Goal: Complete application form: Complete application form

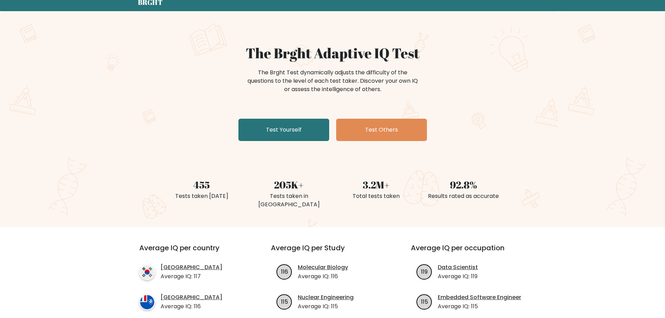
scroll to position [70, 0]
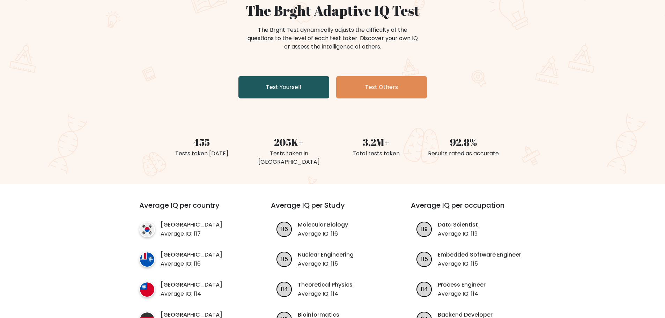
click at [284, 94] on link "Test Yourself" at bounding box center [283, 87] width 91 height 22
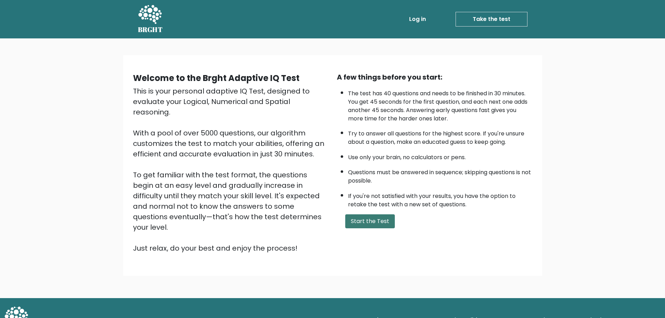
click at [369, 220] on button "Start the Test" at bounding box center [370, 221] width 50 height 14
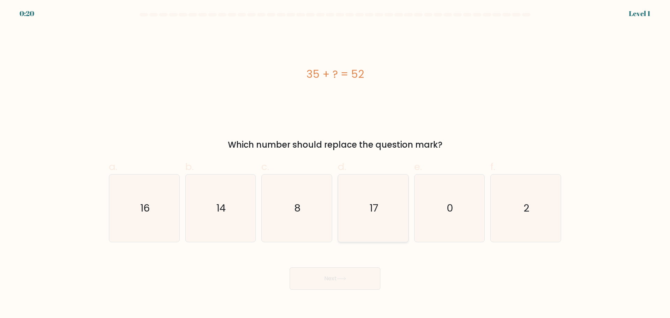
click at [378, 208] on text "17" at bounding box center [374, 208] width 9 height 14
click at [335, 164] on input "d. 17" at bounding box center [335, 161] width 0 height 5
radio input "true"
click at [346, 278] on icon at bounding box center [341, 279] width 9 height 4
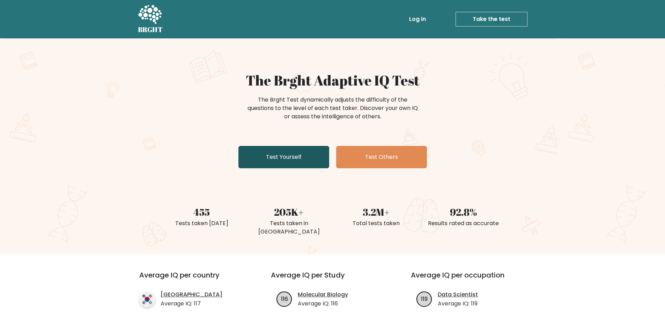
click at [283, 161] on link "Test Yourself" at bounding box center [283, 157] width 91 height 22
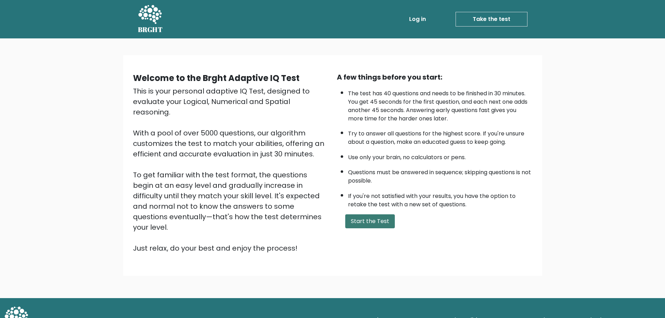
click at [373, 223] on button "Start the Test" at bounding box center [370, 221] width 50 height 14
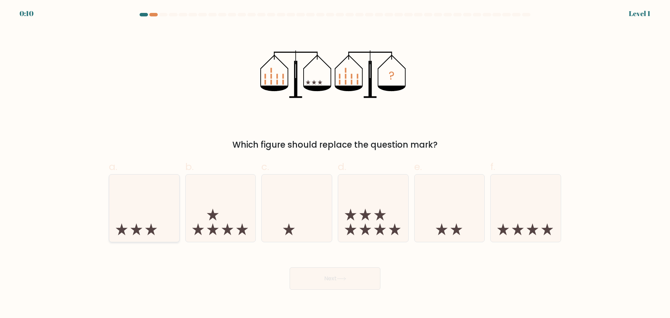
click at [160, 230] on icon at bounding box center [144, 208] width 70 height 58
click at [335, 164] on input "a." at bounding box center [335, 161] width 0 height 5
radio input "true"
click at [347, 286] on button "Next" at bounding box center [335, 278] width 91 height 22
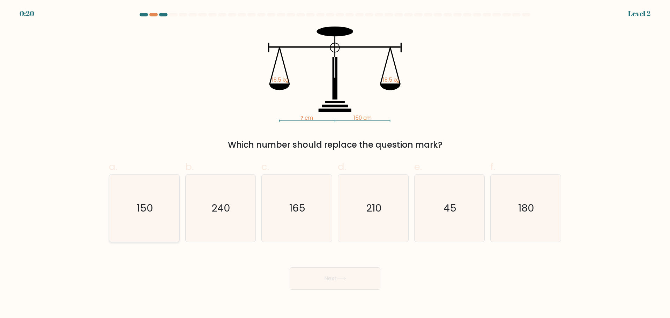
click at [158, 217] on icon "150" at bounding box center [144, 208] width 67 height 67
click at [335, 164] on input "a. 150" at bounding box center [335, 161] width 0 height 5
radio input "true"
click at [341, 278] on icon at bounding box center [341, 279] width 9 height 4
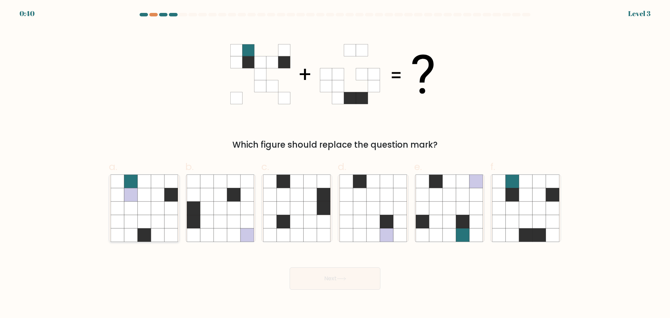
click at [132, 204] on icon at bounding box center [130, 207] width 13 height 13
click at [335, 164] on input "a." at bounding box center [335, 161] width 0 height 5
radio input "true"
click at [340, 286] on button "Next" at bounding box center [335, 278] width 91 height 22
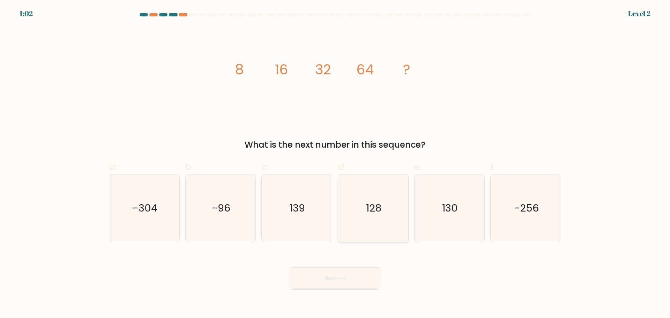
click at [387, 208] on icon "128" at bounding box center [373, 208] width 67 height 67
click at [335, 164] on input "d. 128" at bounding box center [335, 161] width 0 height 5
radio input "true"
click at [346, 286] on button "Next" at bounding box center [335, 278] width 91 height 22
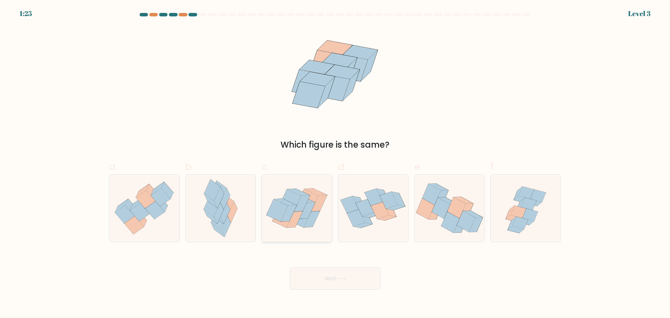
click at [304, 213] on icon at bounding box center [307, 210] width 16 height 16
click at [335, 164] on input "c." at bounding box center [335, 161] width 0 height 5
radio input "true"
click at [354, 283] on button "Next" at bounding box center [335, 278] width 91 height 22
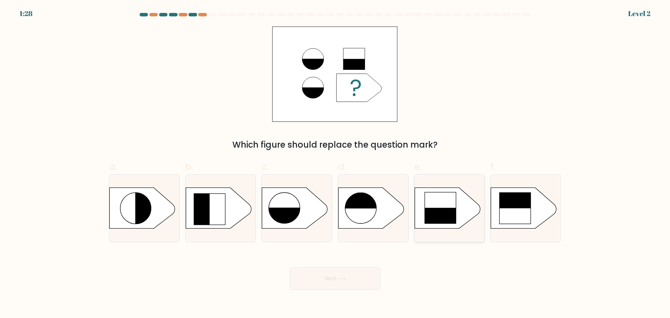
click at [443, 208] on rect at bounding box center [440, 224] width 32 height 32
click at [335, 164] on input "e." at bounding box center [335, 161] width 0 height 5
radio input "true"
click at [337, 279] on button "Next" at bounding box center [335, 278] width 91 height 22
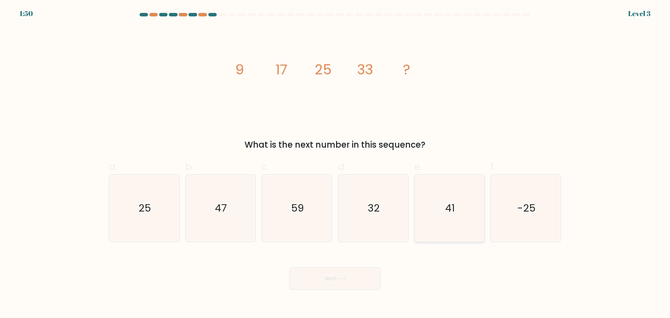
click at [443, 217] on icon "41" at bounding box center [449, 208] width 67 height 67
click at [335, 164] on input "e. 41" at bounding box center [335, 161] width 0 height 5
radio input "true"
click at [348, 280] on button "Next" at bounding box center [335, 278] width 91 height 22
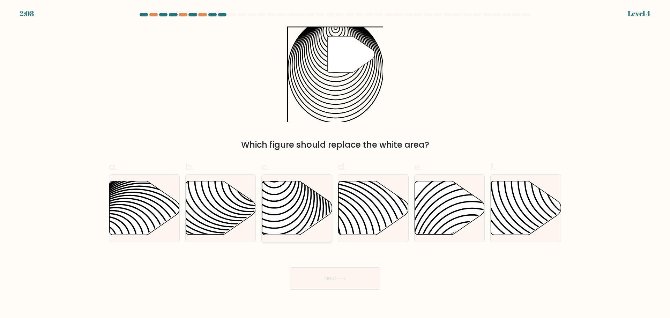
click at [283, 199] on icon at bounding box center [274, 238] width 141 height 141
click at [335, 164] on input "c." at bounding box center [335, 161] width 0 height 5
radio input "true"
click at [341, 279] on icon at bounding box center [341, 279] width 9 height 4
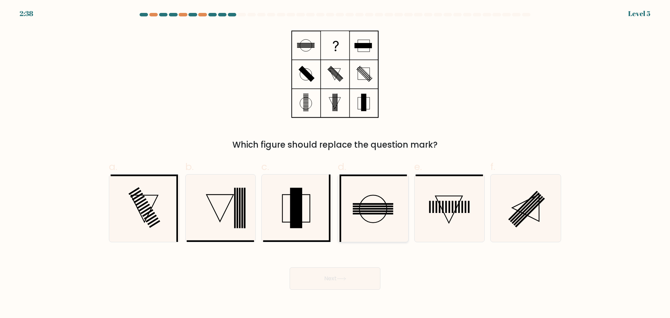
click at [380, 208] on icon at bounding box center [373, 208] width 67 height 67
click at [335, 164] on input "d." at bounding box center [335, 161] width 0 height 5
radio input "true"
click at [355, 286] on button "Next" at bounding box center [335, 278] width 91 height 22
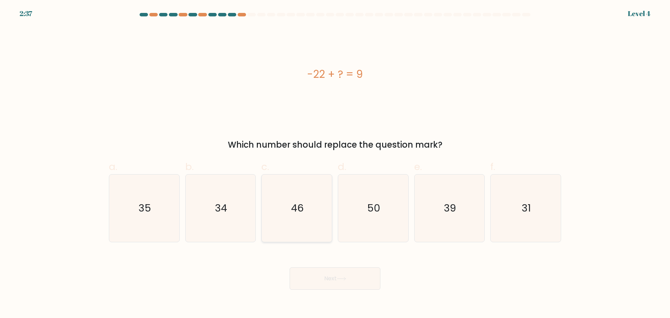
click at [318, 217] on icon "46" at bounding box center [296, 208] width 67 height 67
click at [335, 164] on input "c. 46" at bounding box center [335, 161] width 0 height 5
radio input "true"
click at [237, 214] on icon "34" at bounding box center [220, 208] width 67 height 67
click at [335, 164] on input "b. 34" at bounding box center [335, 161] width 0 height 5
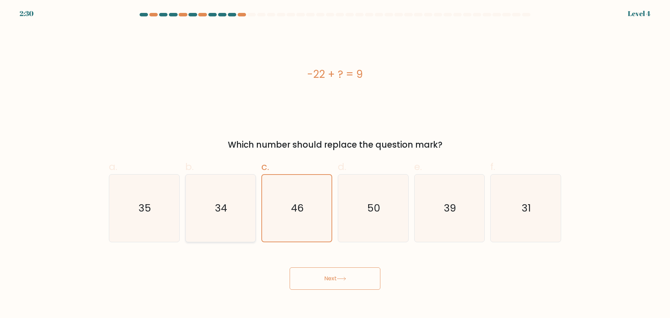
radio input "true"
click at [516, 213] on icon "31" at bounding box center [525, 208] width 67 height 67
click at [335, 164] on input "f. 31" at bounding box center [335, 161] width 0 height 5
radio input "true"
click at [325, 284] on button "Next" at bounding box center [335, 278] width 91 height 22
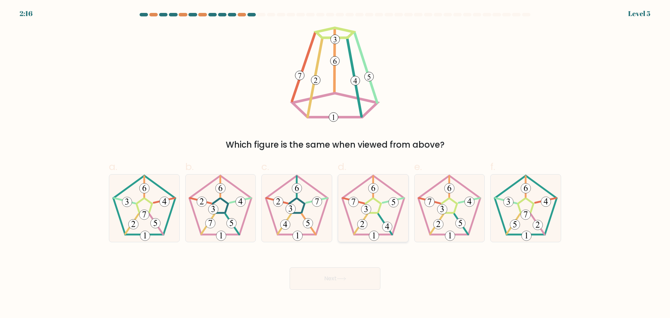
click at [384, 215] on icon at bounding box center [373, 208] width 67 height 67
click at [335, 164] on input "d." at bounding box center [335, 161] width 0 height 5
radio input "true"
click at [348, 282] on button "Next" at bounding box center [335, 278] width 91 height 22
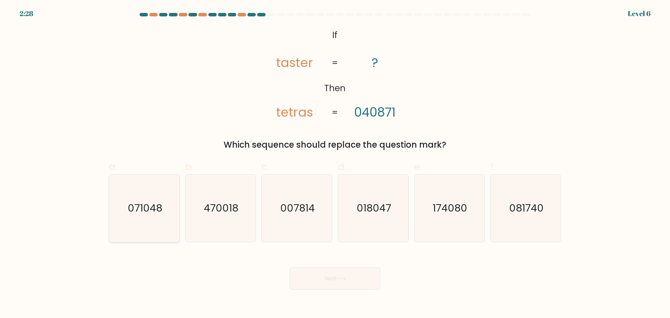
click at [147, 206] on text "071048" at bounding box center [145, 208] width 35 height 14
click at [335, 164] on input "a. 071048" at bounding box center [335, 161] width 0 height 5
radio input "true"
click at [230, 209] on text "470018" at bounding box center [221, 208] width 35 height 14
click at [335, 164] on input "b. 470018" at bounding box center [335, 161] width 0 height 5
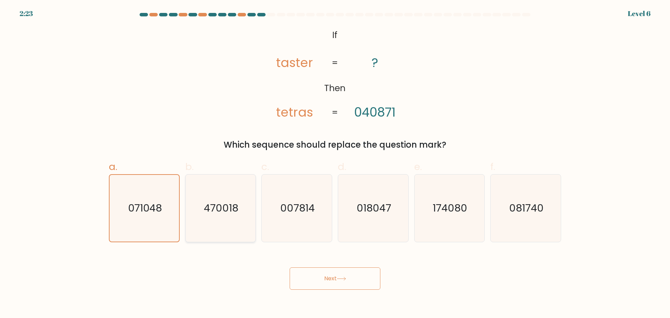
radio input "true"
click at [333, 283] on button "Next" at bounding box center [335, 278] width 91 height 22
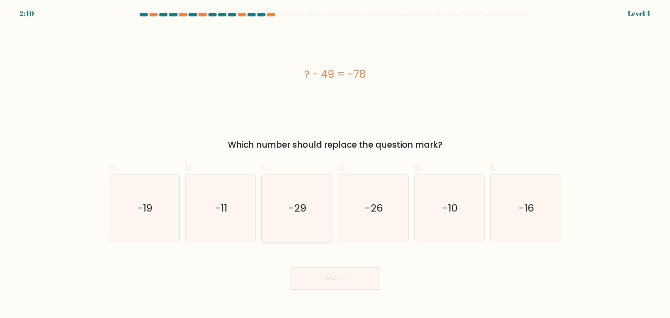
click at [298, 222] on icon "-29" at bounding box center [296, 208] width 67 height 67
click at [335, 164] on input "c. -29" at bounding box center [335, 161] width 0 height 5
radio input "true"
click at [338, 284] on button "Next" at bounding box center [335, 278] width 91 height 22
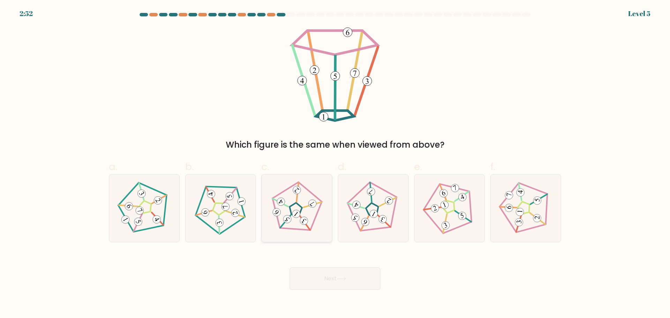
click at [292, 217] on icon at bounding box center [297, 208] width 54 height 54
click at [335, 164] on input "c." at bounding box center [335, 161] width 0 height 5
radio input "true"
click at [334, 281] on button "Next" at bounding box center [335, 278] width 91 height 22
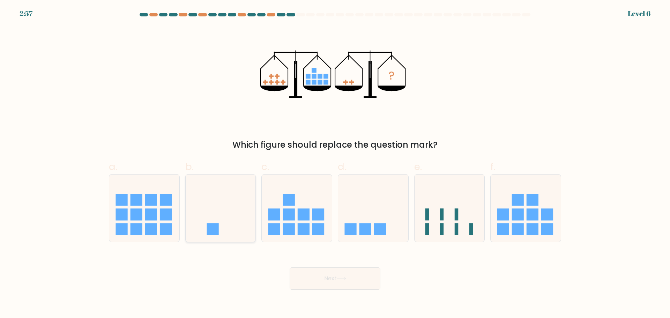
click at [216, 224] on rect at bounding box center [213, 229] width 12 height 12
click at [335, 164] on input "b." at bounding box center [335, 161] width 0 height 5
radio input "true"
click at [356, 286] on button "Next" at bounding box center [335, 278] width 91 height 22
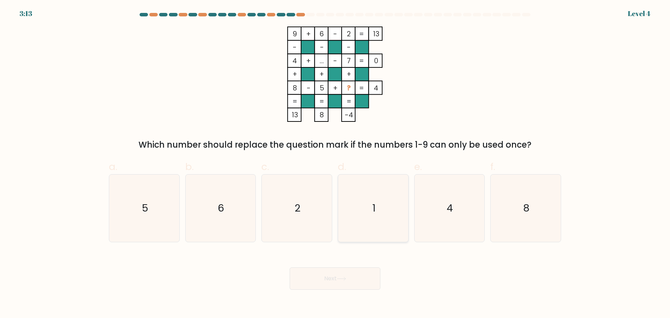
click at [368, 218] on icon "1" at bounding box center [373, 208] width 67 height 67
click at [335, 164] on input "d. 1" at bounding box center [335, 161] width 0 height 5
radio input "true"
click at [360, 279] on button "Next" at bounding box center [335, 278] width 91 height 22
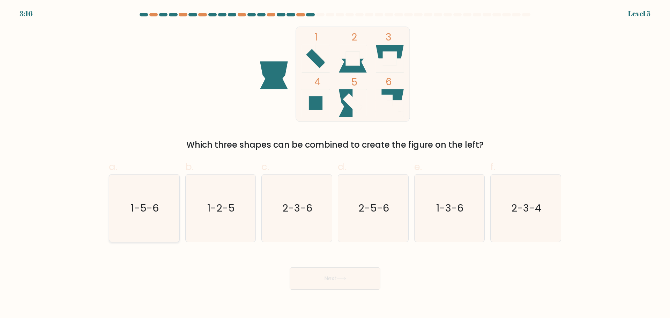
click at [150, 209] on text "1-5-6" at bounding box center [145, 208] width 28 height 14
click at [335, 164] on input "a. 1-5-6" at bounding box center [335, 161] width 0 height 5
radio input "true"
click at [354, 283] on button "Next" at bounding box center [335, 278] width 91 height 22
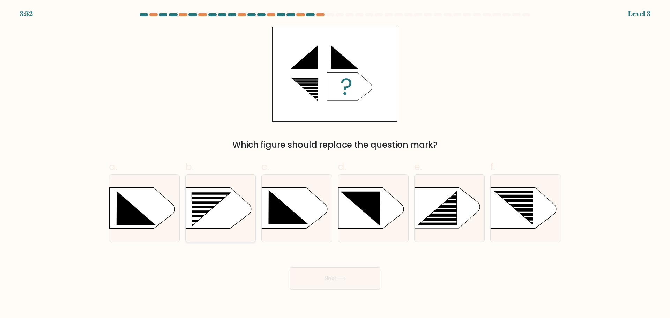
click at [226, 201] on rect at bounding box center [206, 200] width 56 height 2
click at [335, 164] on input "b." at bounding box center [335, 161] width 0 height 5
radio input "true"
click at [346, 282] on button "Next" at bounding box center [335, 278] width 91 height 22
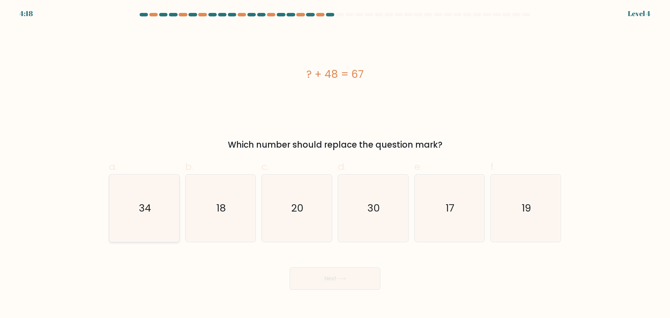
click at [155, 220] on icon "34" at bounding box center [144, 208] width 67 height 67
click at [335, 164] on input "a. 34" at bounding box center [335, 161] width 0 height 5
radio input "true"
click at [545, 221] on icon "19" at bounding box center [525, 208] width 67 height 67
click at [335, 164] on input "f. 19" at bounding box center [335, 161] width 0 height 5
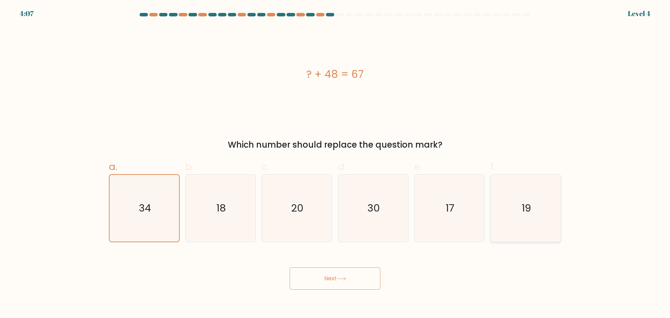
radio input "true"
click at [348, 281] on button "Next" at bounding box center [335, 278] width 91 height 22
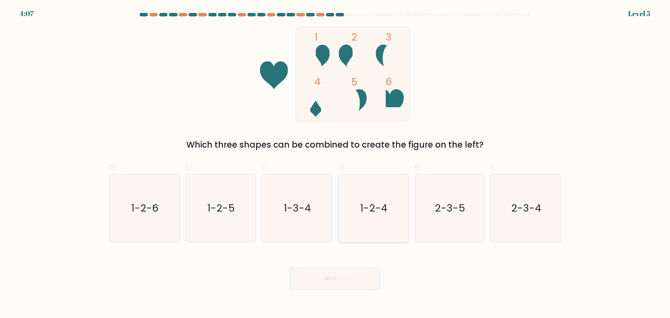
click at [383, 214] on text "1-2-4" at bounding box center [373, 208] width 27 height 14
click at [335, 164] on input "d. 1-2-4" at bounding box center [335, 161] width 0 height 5
radio input "true"
click at [360, 278] on button "Next" at bounding box center [335, 278] width 91 height 22
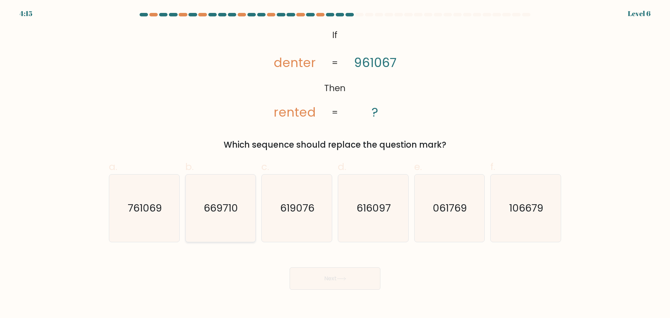
click at [227, 208] on text "669710" at bounding box center [221, 208] width 34 height 14
click at [335, 164] on input "b. 669710" at bounding box center [335, 161] width 0 height 5
radio input "true"
click at [345, 277] on icon at bounding box center [341, 279] width 9 height 4
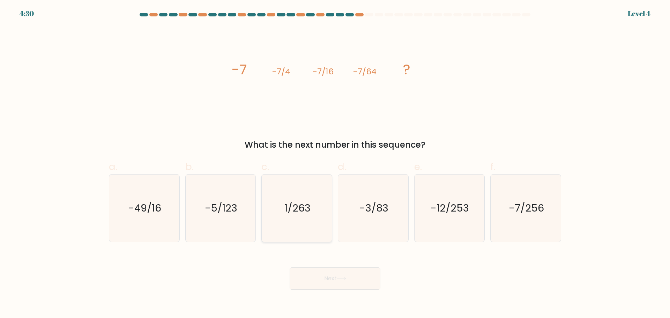
click at [314, 217] on icon "1/263" at bounding box center [296, 208] width 67 height 67
click at [335, 164] on input "c. 1/263" at bounding box center [335, 161] width 0 height 5
radio input "true"
click at [521, 217] on icon "-7/256" at bounding box center [525, 208] width 67 height 67
click at [335, 164] on input "f. -7/256" at bounding box center [335, 161] width 0 height 5
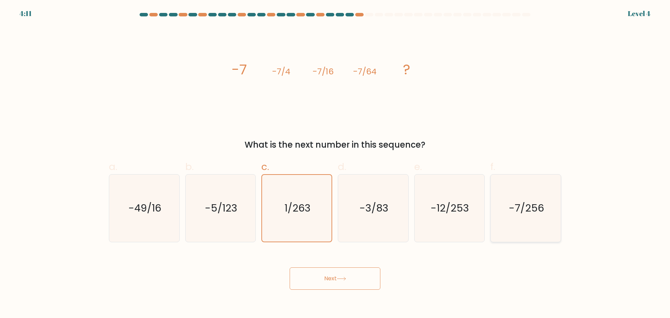
radio input "true"
click at [344, 282] on button "Next" at bounding box center [335, 278] width 91 height 22
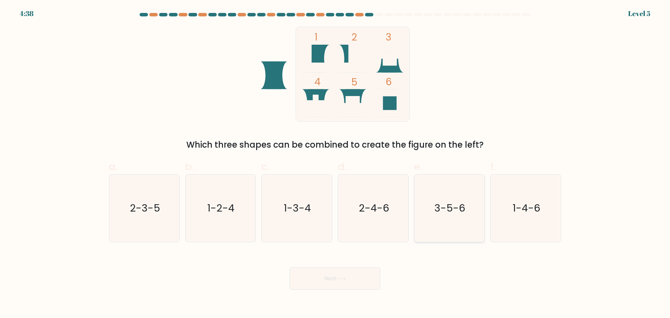
click at [452, 226] on icon "3-5-6" at bounding box center [449, 208] width 67 height 67
click at [335, 164] on input "e. 3-5-6" at bounding box center [335, 161] width 0 height 5
radio input "true"
click at [353, 284] on button "Next" at bounding box center [335, 278] width 91 height 22
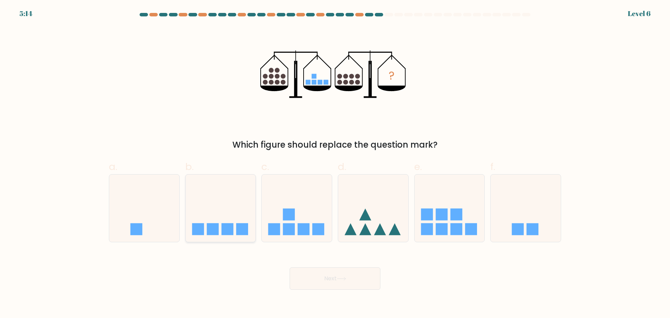
click at [225, 237] on div at bounding box center [220, 208] width 71 height 68
click at [335, 164] on input "b." at bounding box center [335, 161] width 0 height 5
radio input "true"
click at [334, 280] on button "Next" at bounding box center [335, 278] width 91 height 22
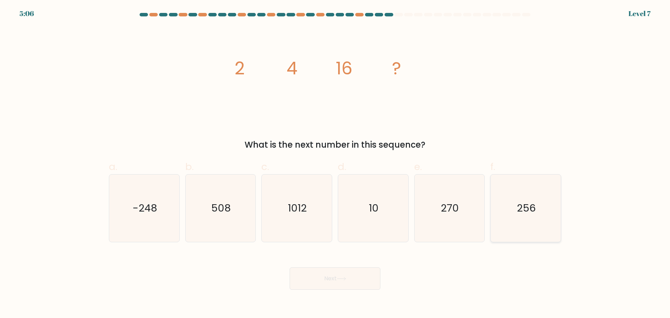
click at [546, 216] on icon "256" at bounding box center [525, 208] width 67 height 67
click at [335, 164] on input "f. 256" at bounding box center [335, 161] width 0 height 5
radio input "true"
click at [335, 278] on button "Next" at bounding box center [335, 278] width 91 height 22
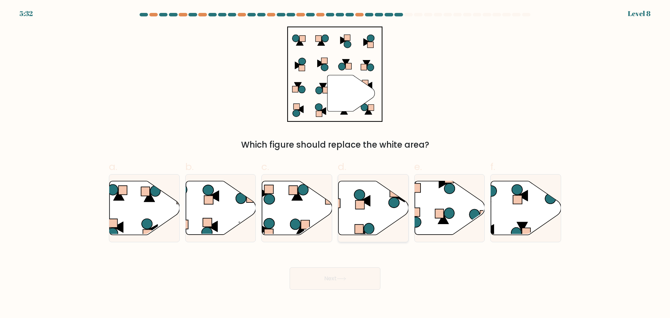
click at [350, 208] on icon at bounding box center [374, 208] width 70 height 54
click at [335, 164] on input "d." at bounding box center [335, 161] width 0 height 5
radio input "true"
click at [349, 281] on button "Next" at bounding box center [335, 278] width 91 height 22
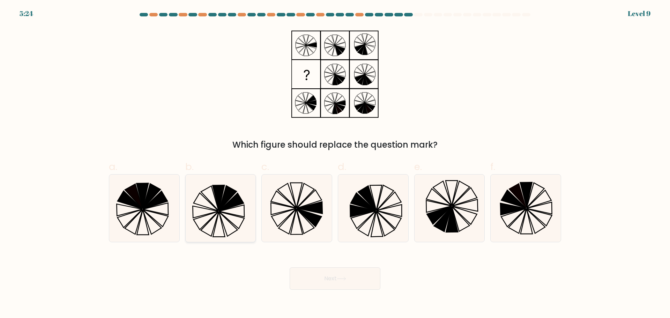
click at [222, 207] on icon at bounding box center [227, 197] width 17 height 25
click at [335, 164] on input "b." at bounding box center [335, 161] width 0 height 5
radio input "true"
click at [335, 281] on button "Next" at bounding box center [335, 278] width 91 height 22
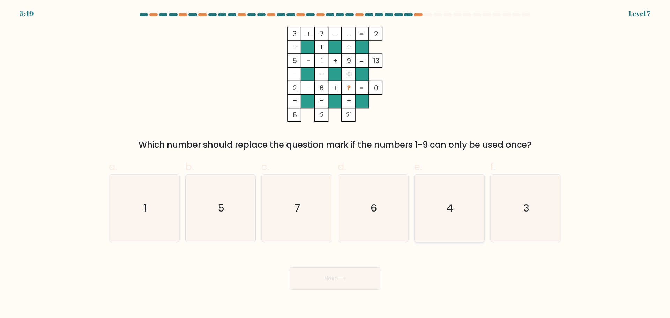
click at [442, 222] on icon "4" at bounding box center [449, 208] width 67 height 67
click at [335, 164] on input "e. 4" at bounding box center [335, 161] width 0 height 5
radio input "true"
click at [344, 282] on button "Next" at bounding box center [335, 278] width 91 height 22
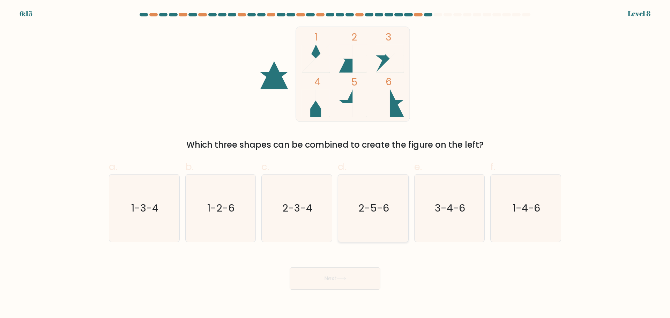
click at [383, 221] on icon "2-5-6" at bounding box center [373, 208] width 67 height 67
click at [335, 164] on input "d. 2-5-6" at bounding box center [335, 161] width 0 height 5
radio input "true"
click at [341, 286] on button "Next" at bounding box center [335, 278] width 91 height 22
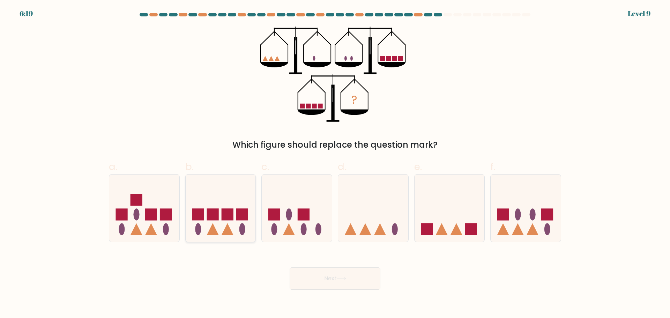
click at [222, 230] on icon at bounding box center [221, 208] width 70 height 58
click at [335, 164] on input "b." at bounding box center [335, 161] width 0 height 5
radio input "true"
click at [506, 215] on rect at bounding box center [503, 214] width 12 height 12
click at [335, 164] on input "f." at bounding box center [335, 161] width 0 height 5
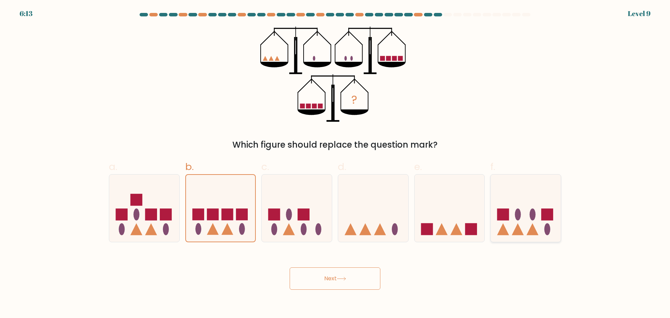
radio input "true"
click at [349, 282] on button "Next" at bounding box center [335, 278] width 91 height 22
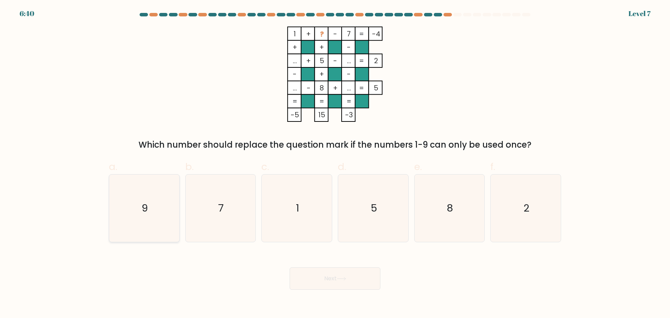
click at [155, 206] on icon "9" at bounding box center [144, 208] width 67 height 67
click at [335, 164] on input "a. 9" at bounding box center [335, 161] width 0 height 5
radio input "true"
click at [443, 218] on icon "8" at bounding box center [449, 208] width 67 height 67
click at [335, 164] on input "e. 8" at bounding box center [335, 161] width 0 height 5
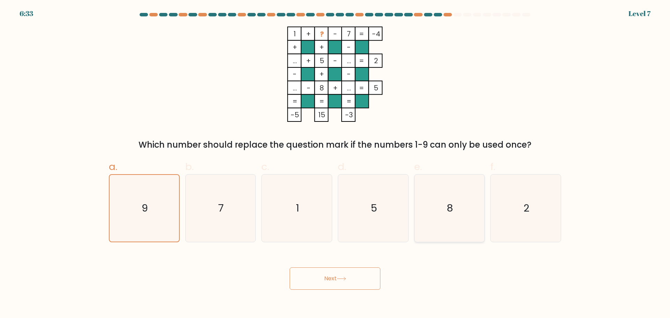
radio input "true"
click at [370, 227] on icon "5" at bounding box center [373, 208] width 67 height 67
click at [335, 164] on input "d. 5" at bounding box center [335, 161] width 0 height 5
radio input "true"
click at [239, 213] on icon "7" at bounding box center [220, 208] width 67 height 67
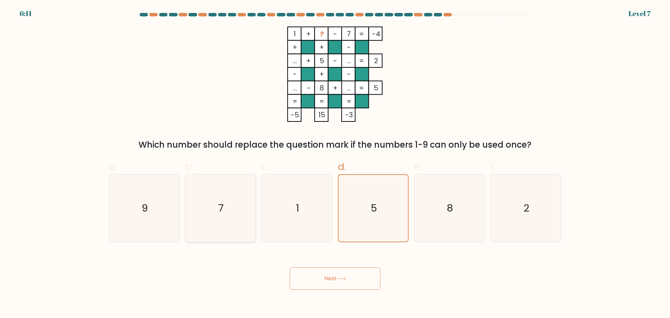
click at [335, 164] on input "b. 7" at bounding box center [335, 161] width 0 height 5
radio input "true"
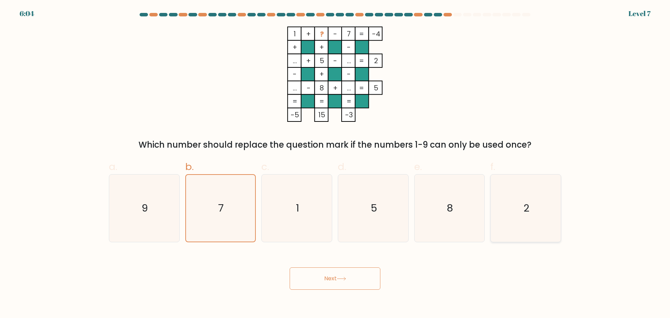
click at [519, 215] on icon "2" at bounding box center [525, 208] width 67 height 67
click at [335, 164] on input "f. 2" at bounding box center [335, 161] width 0 height 5
radio input "true"
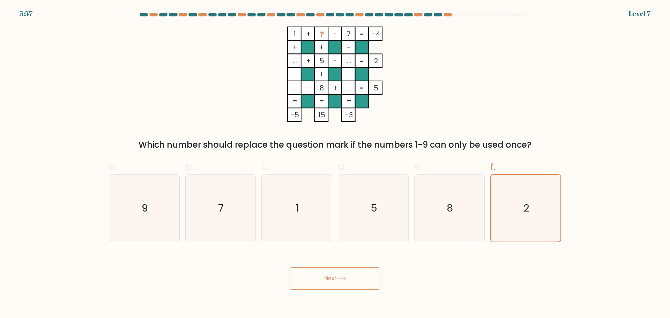
click at [332, 288] on button "Next" at bounding box center [335, 278] width 91 height 22
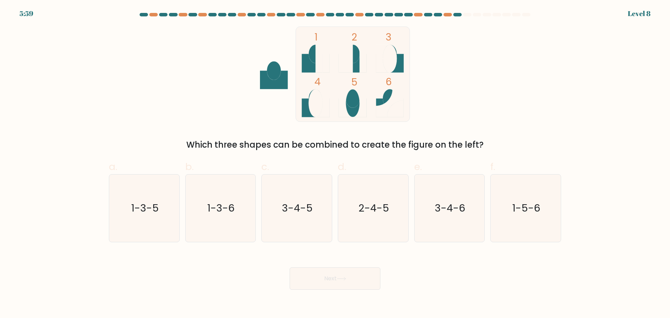
drag, startPoint x: 166, startPoint y: 210, endPoint x: 180, endPoint y: 216, distance: 15.0
click at [166, 211] on icon "1-3-5" at bounding box center [144, 208] width 67 height 67
click at [335, 164] on input "a. 1-3-5" at bounding box center [335, 161] width 0 height 5
radio input "true"
click at [346, 277] on icon at bounding box center [341, 279] width 9 height 4
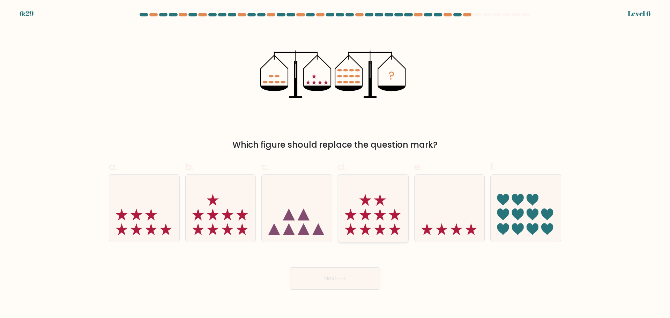
click at [377, 205] on icon at bounding box center [380, 200] width 12 height 12
click at [335, 164] on input "d." at bounding box center [335, 161] width 0 height 5
radio input "true"
click at [350, 280] on button "Next" at bounding box center [335, 278] width 91 height 22
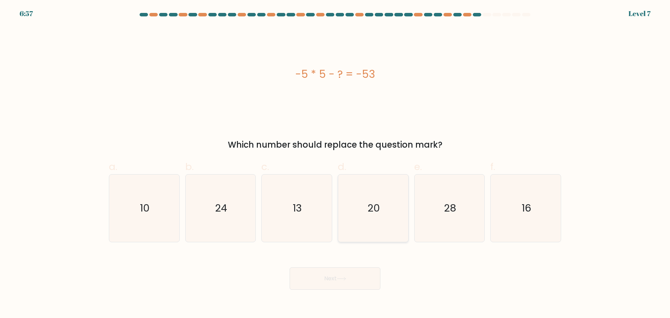
click at [379, 228] on icon "20" at bounding box center [373, 208] width 67 height 67
click at [335, 164] on input "d. 20" at bounding box center [335, 161] width 0 height 5
radio input "true"
click at [446, 217] on icon "28" at bounding box center [449, 208] width 67 height 67
click at [335, 164] on input "e. 28" at bounding box center [335, 161] width 0 height 5
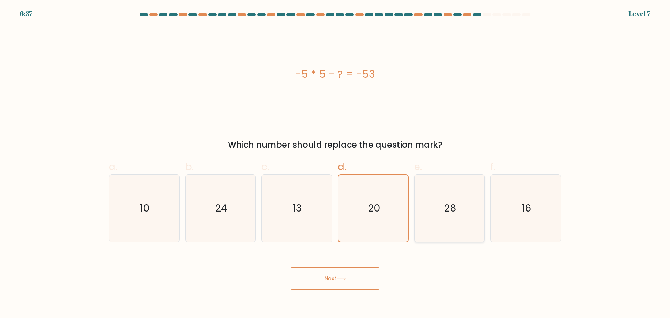
radio input "true"
click at [283, 228] on icon "13" at bounding box center [296, 208] width 67 height 67
click at [335, 164] on input "c. 13" at bounding box center [335, 161] width 0 height 5
radio input "true"
click at [442, 229] on icon "28" at bounding box center [449, 208] width 67 height 67
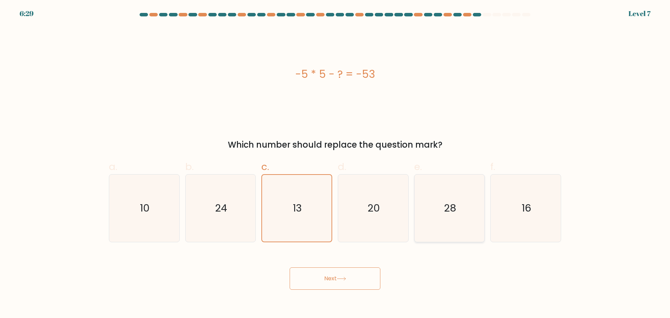
click at [335, 164] on input "e. 28" at bounding box center [335, 161] width 0 height 5
radio input "true"
click at [346, 282] on button "Next" at bounding box center [335, 278] width 91 height 22
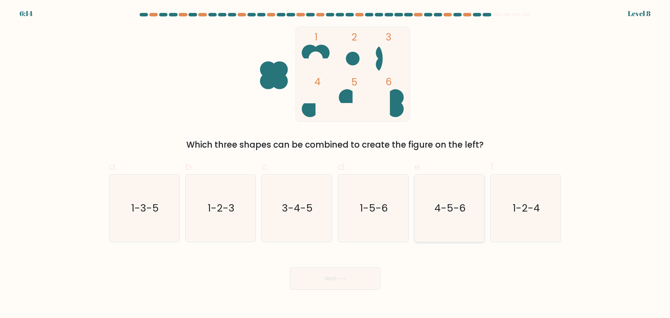
click at [450, 210] on text "4-5-6" at bounding box center [450, 208] width 31 height 14
click at [335, 164] on input "e. 4-5-6" at bounding box center [335, 161] width 0 height 5
radio input "true"
click at [350, 273] on button "Next" at bounding box center [335, 278] width 91 height 22
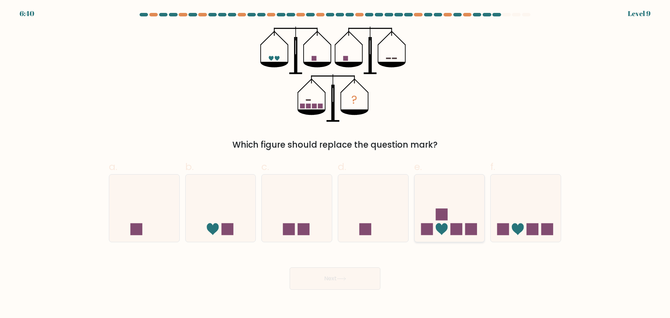
click at [452, 220] on icon at bounding box center [450, 208] width 70 height 58
click at [335, 164] on input "e." at bounding box center [335, 161] width 0 height 5
radio input "true"
click at [346, 277] on icon at bounding box center [341, 279] width 9 height 4
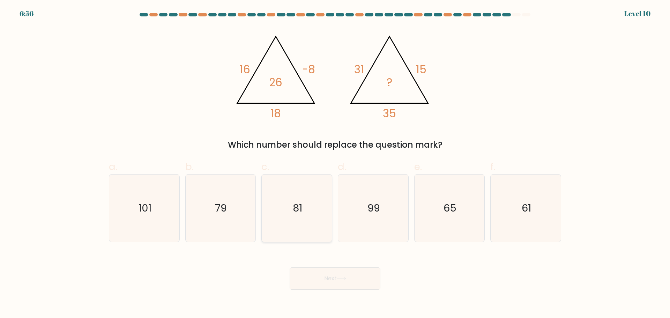
click at [308, 187] on icon "81" at bounding box center [296, 208] width 67 height 67
click at [335, 164] on input "c. 81" at bounding box center [335, 161] width 0 height 5
radio input "true"
click at [343, 281] on button "Next" at bounding box center [335, 278] width 91 height 22
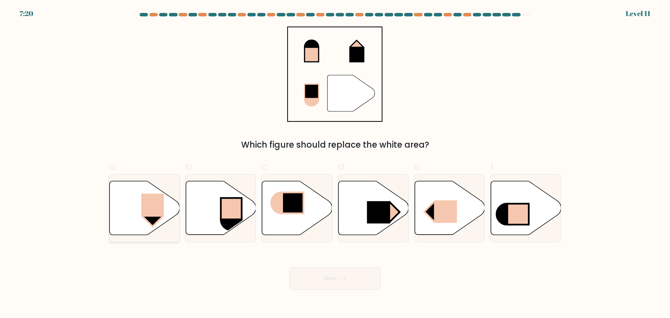
click at [161, 215] on rect at bounding box center [152, 204] width 23 height 23
click at [335, 164] on input "a." at bounding box center [335, 161] width 0 height 5
radio input "true"
click at [339, 286] on button "Next" at bounding box center [335, 278] width 91 height 22
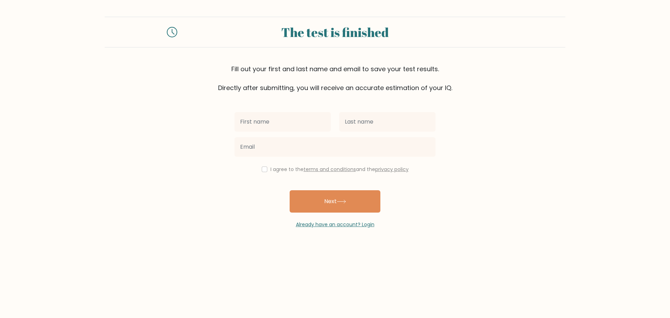
click at [287, 121] on input "text" at bounding box center [283, 122] width 96 height 20
type input "[PERSON_NAME]"
click at [361, 123] on input "text" at bounding box center [387, 122] width 96 height 20
type input "[PERSON_NAME]"
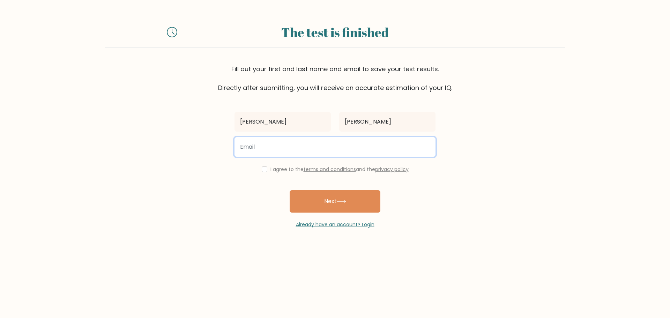
click at [340, 150] on input "email" at bounding box center [335, 147] width 201 height 20
type input "hustlewithpeace@gmail.com"
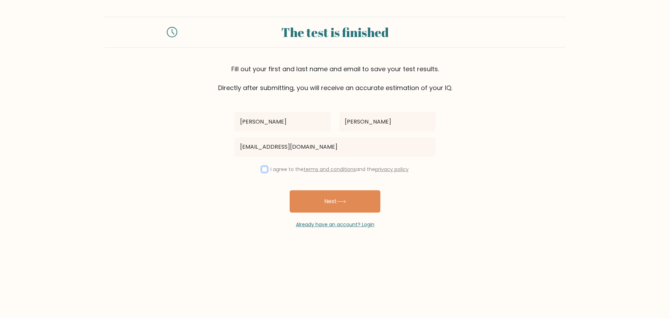
click at [262, 172] on input "checkbox" at bounding box center [265, 169] width 6 height 6
checkbox input "true"
click at [331, 206] on button "Next" at bounding box center [335, 201] width 91 height 22
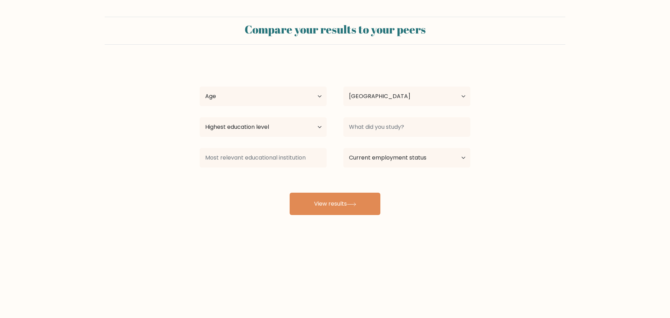
select select "PH"
click at [312, 97] on select "Age Under [DEMOGRAPHIC_DATA] [DEMOGRAPHIC_DATA] [DEMOGRAPHIC_DATA] [DEMOGRAPHIC…" at bounding box center [263, 97] width 127 height 20
select select "35_44"
click at [200, 87] on select "Age Under [DEMOGRAPHIC_DATA] [DEMOGRAPHIC_DATA] [DEMOGRAPHIC_DATA] [DEMOGRAPHIC…" at bounding box center [263, 97] width 127 height 20
click at [317, 126] on select "Highest education level No schooling Primary Lower Secondary Upper Secondary Oc…" at bounding box center [263, 127] width 127 height 20
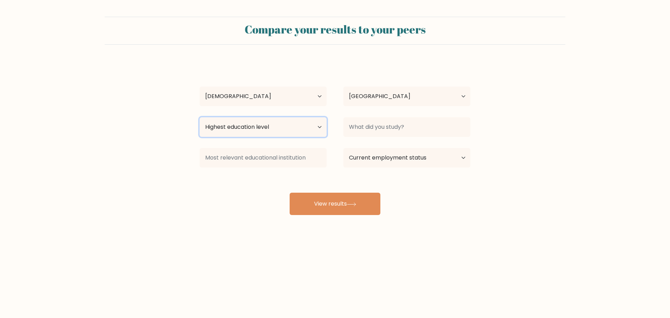
select select "bachelors_degree"
click at [200, 117] on select "Highest education level No schooling Primary Lower Secondary Upper Secondary Oc…" at bounding box center [263, 127] width 127 height 20
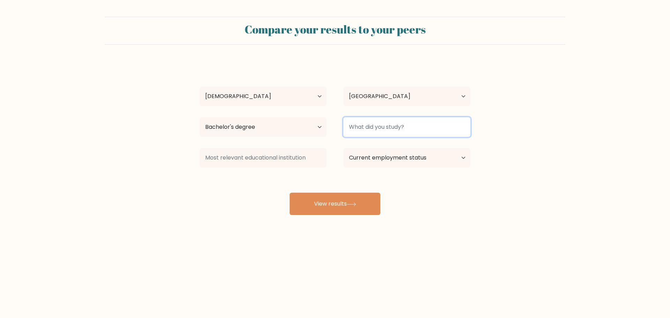
click at [382, 132] on input at bounding box center [406, 127] width 127 height 20
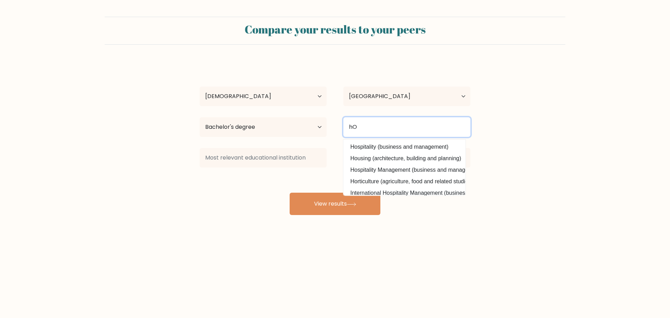
type input "h"
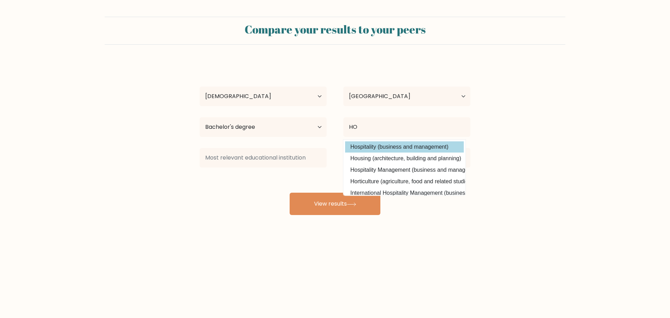
click at [398, 147] on option "Hospitality (business and management)" at bounding box center [404, 146] width 119 height 11
type input "Hospitality"
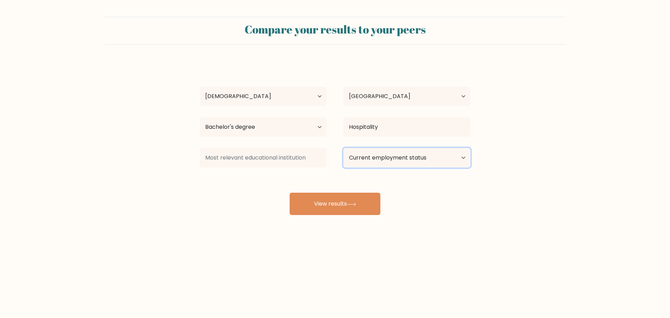
click at [402, 159] on select "Current employment status Employed Student Retired Other / prefer not to answer" at bounding box center [406, 158] width 127 height 20
select select "other"
click at [343, 148] on select "Current employment status Employed Student Retired Other / prefer not to answer" at bounding box center [406, 158] width 127 height 20
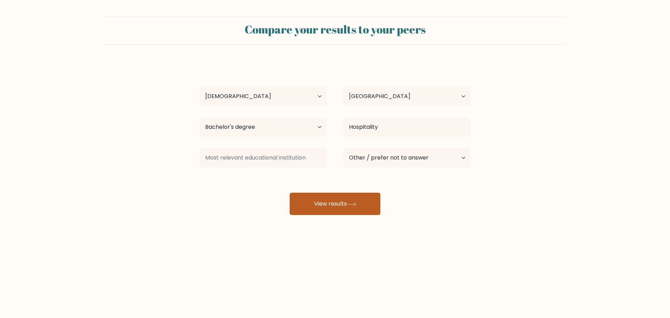
click at [347, 207] on button "View results" at bounding box center [335, 204] width 91 height 22
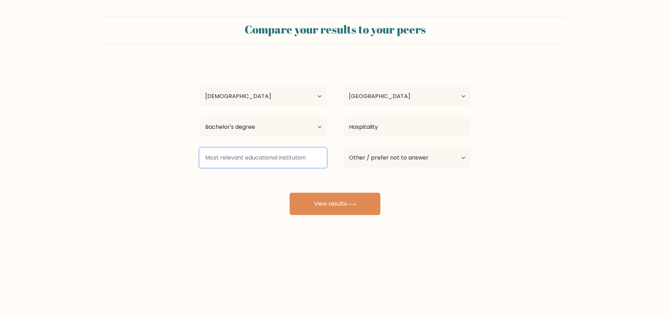
click at [266, 161] on input at bounding box center [263, 158] width 127 height 20
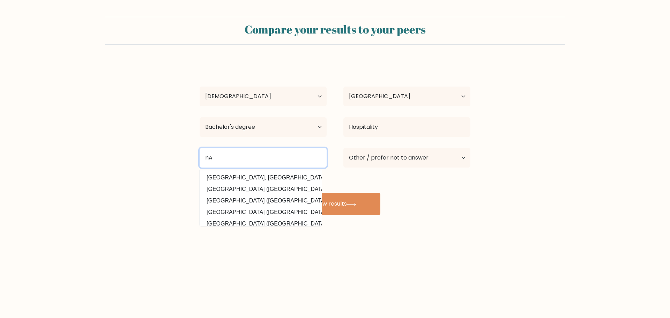
type input "n"
type input "N"
type input "p"
drag, startPoint x: 287, startPoint y: 160, endPoint x: 198, endPoint y: 165, distance: 89.1
click at [201, 168] on input "science and technology phi" at bounding box center [263, 158] width 127 height 20
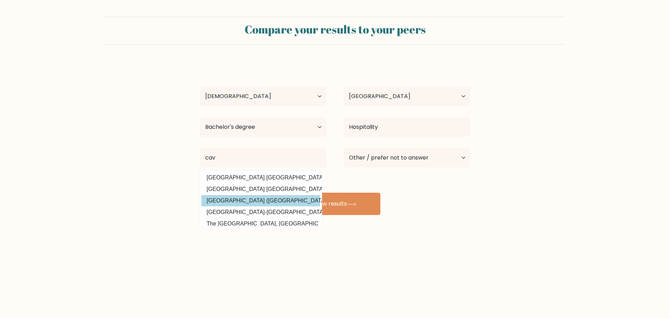
click at [229, 199] on option "Cavite State University (Philippines)" at bounding box center [260, 200] width 119 height 11
type input "[GEOGRAPHIC_DATA]"
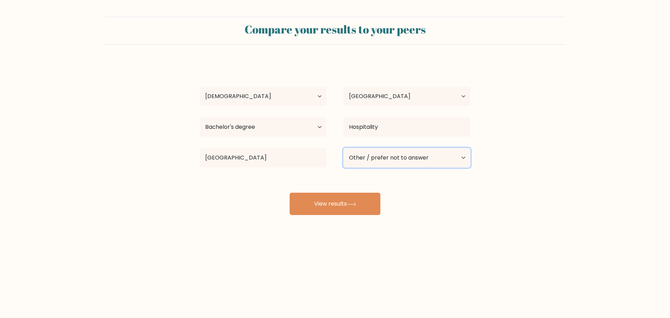
click at [398, 156] on select "Current employment status Employed Student Retired Other / prefer not to answer" at bounding box center [406, 158] width 127 height 20
click at [343, 148] on select "Current employment status Employed Student Retired Other / prefer not to answer" at bounding box center [406, 158] width 127 height 20
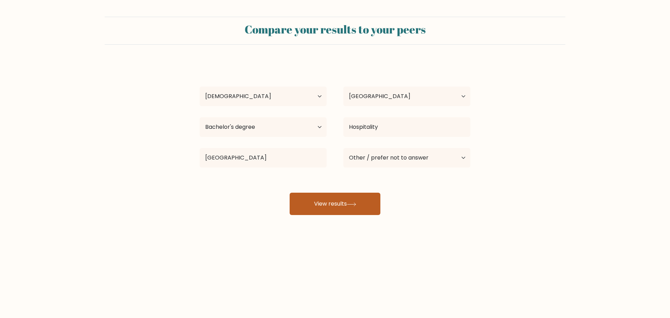
click at [321, 208] on button "View results" at bounding box center [335, 204] width 91 height 22
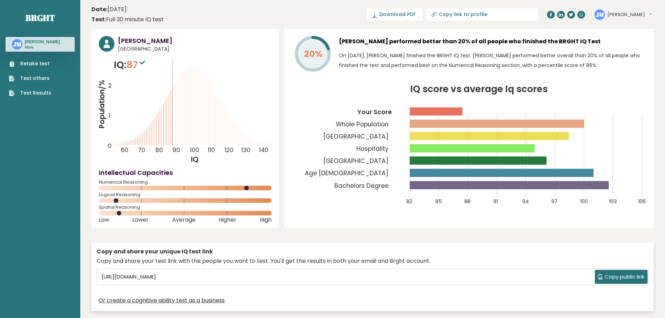
drag, startPoint x: 616, startPoint y: 280, endPoint x: 572, endPoint y: 267, distance: 45.5
click at [616, 280] on span "Copy public link" at bounding box center [625, 277] width 40 height 8
